Goal: Task Accomplishment & Management: Manage account settings

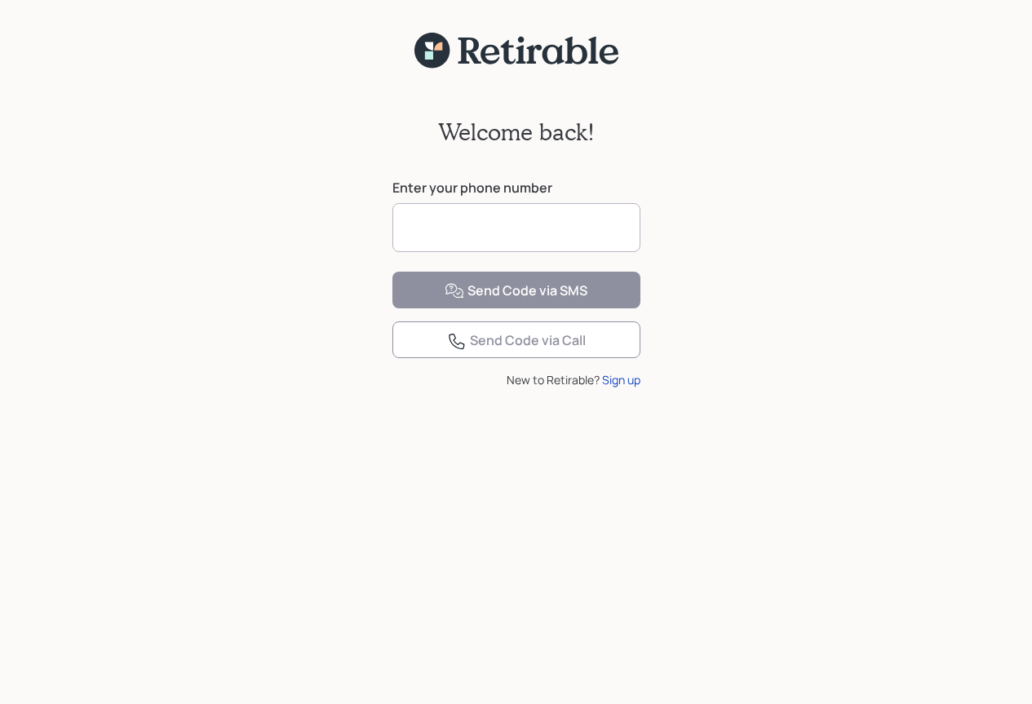
click at [507, 230] on input at bounding box center [517, 227] width 248 height 49
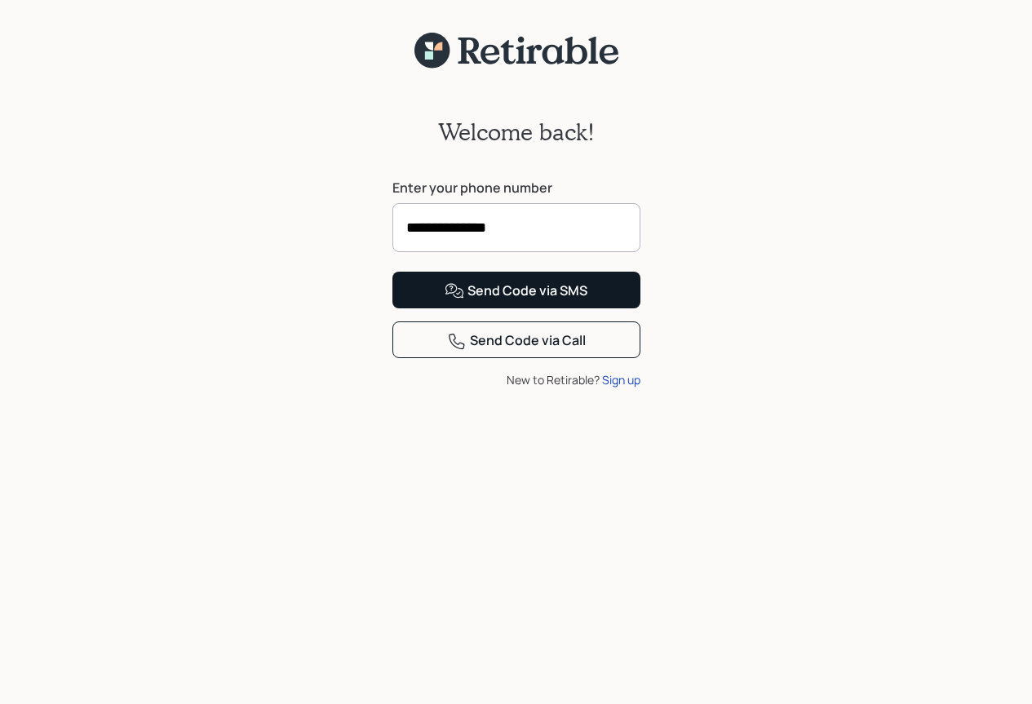
type input "**********"
click at [508, 301] on div "Send Code via SMS" at bounding box center [516, 292] width 143 height 20
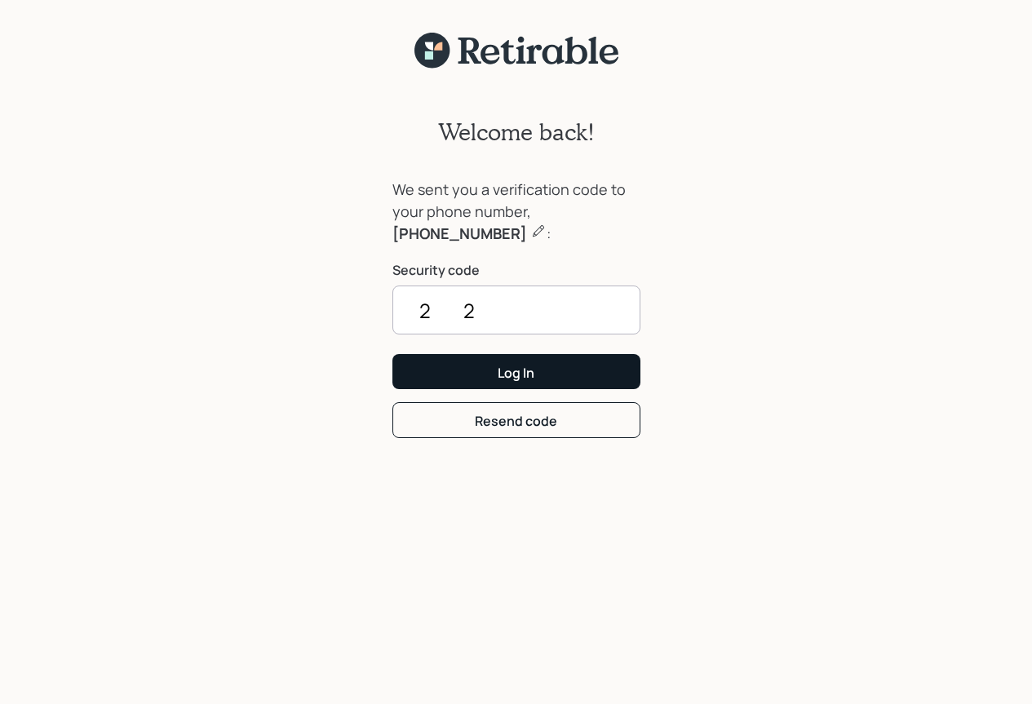
type input "2"
type input "8658"
click at [527, 385] on button "Log In" at bounding box center [517, 371] width 248 height 35
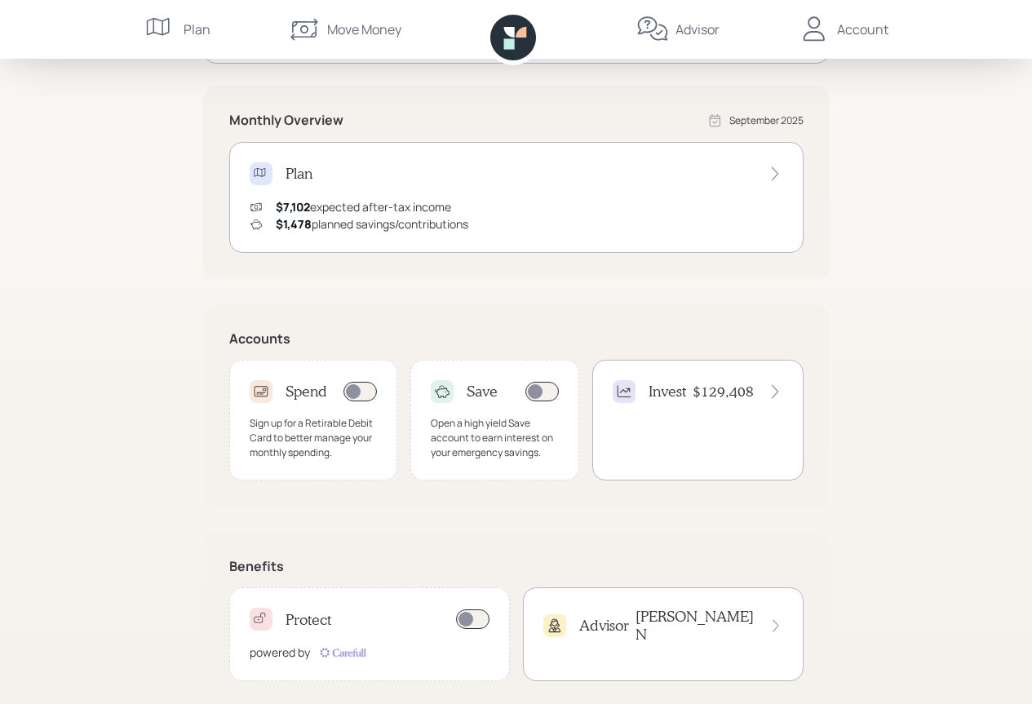
scroll to position [308, 0]
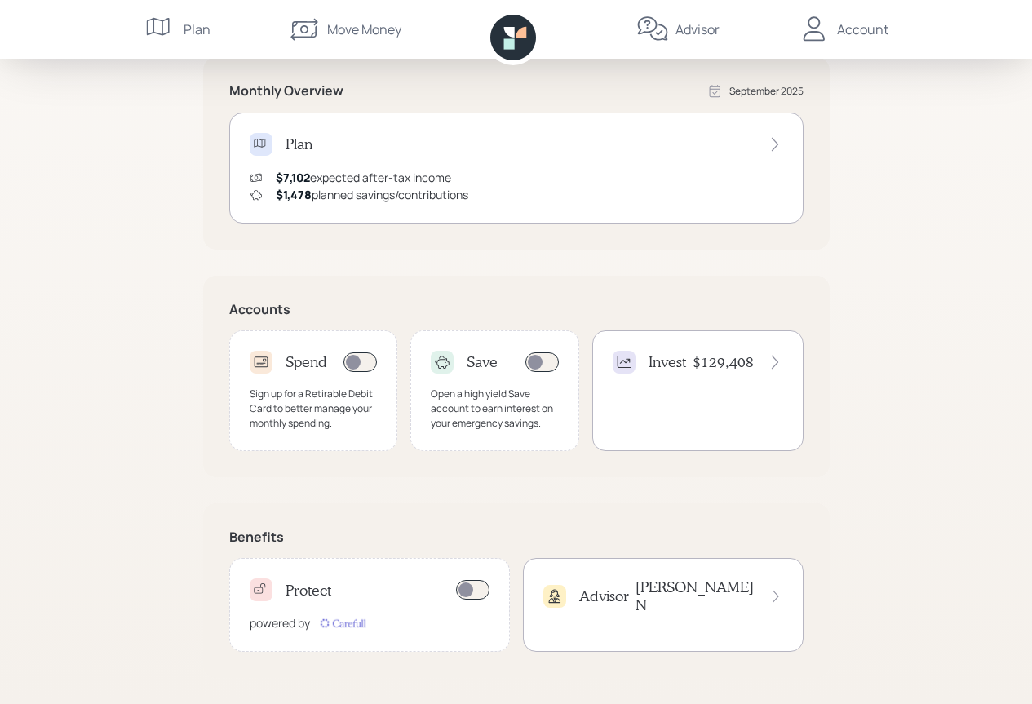
click at [676, 365] on h4 "Invest" at bounding box center [668, 362] width 38 height 18
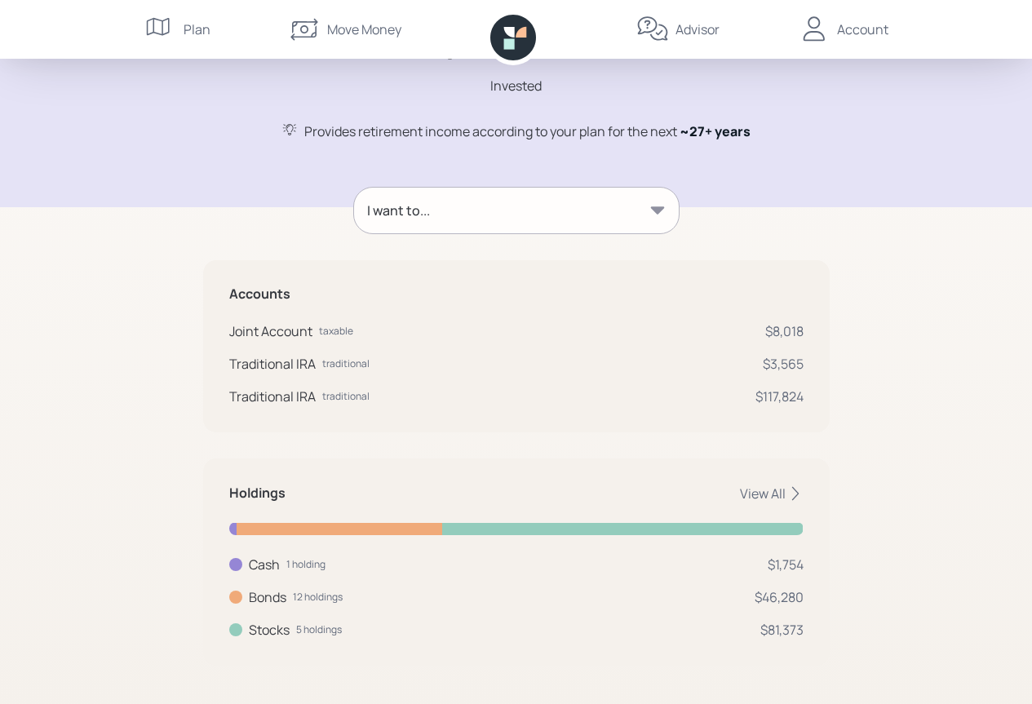
scroll to position [118, 0]
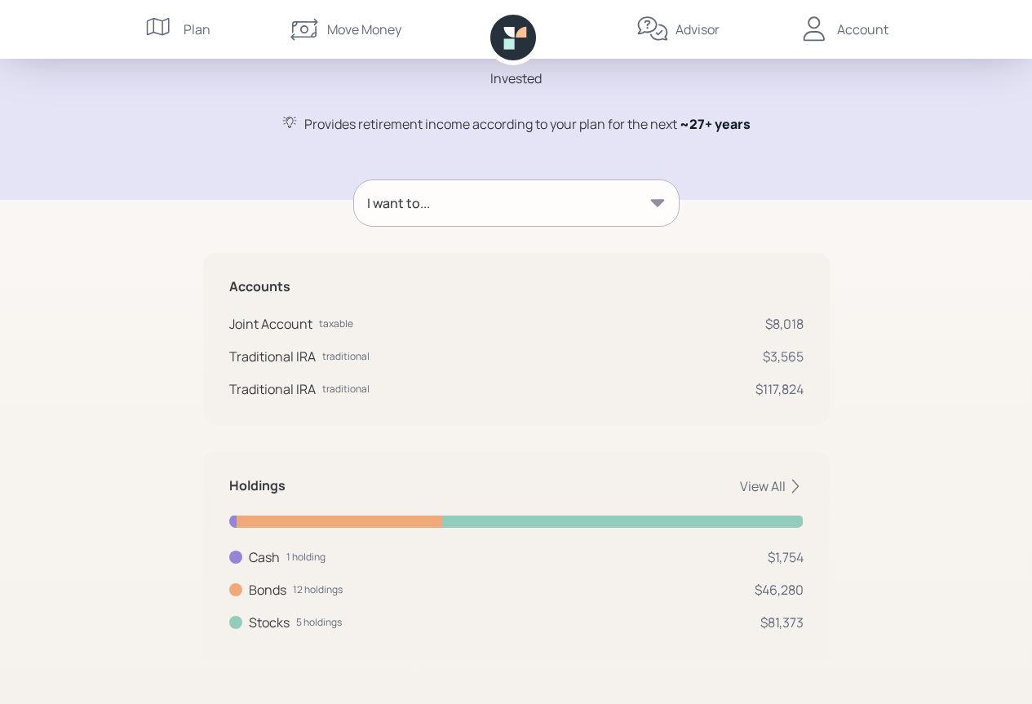
click at [650, 198] on icon at bounding box center [658, 203] width 16 height 16
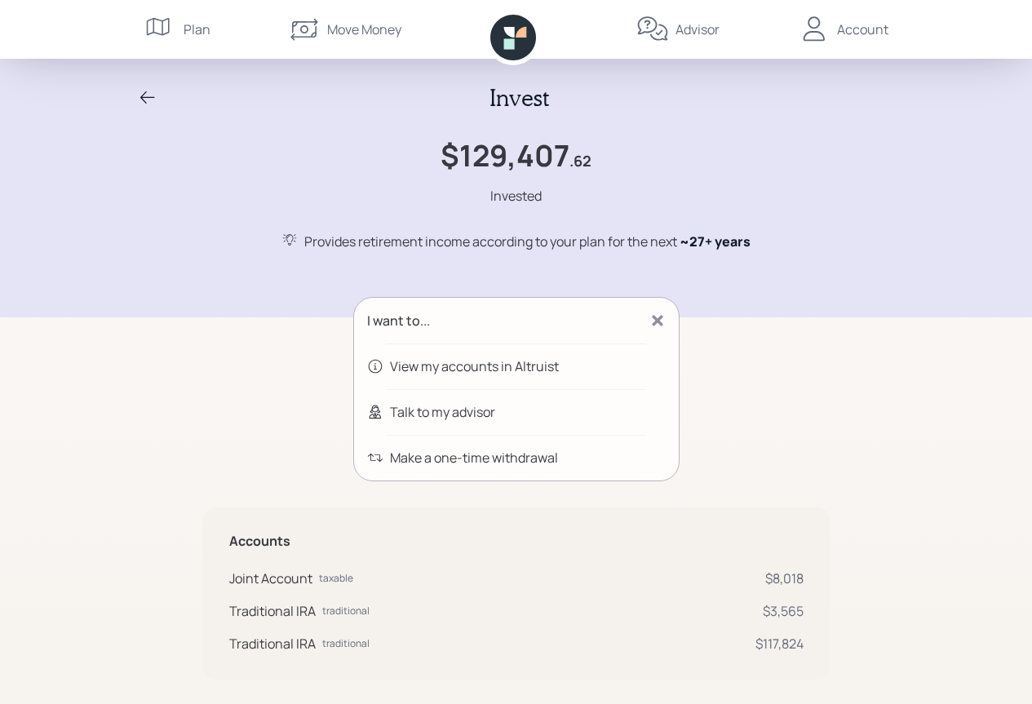
scroll to position [0, 0]
click at [546, 366] on div "View my accounts in Altruist" at bounding box center [474, 367] width 169 height 20
